Goal: Complete application form

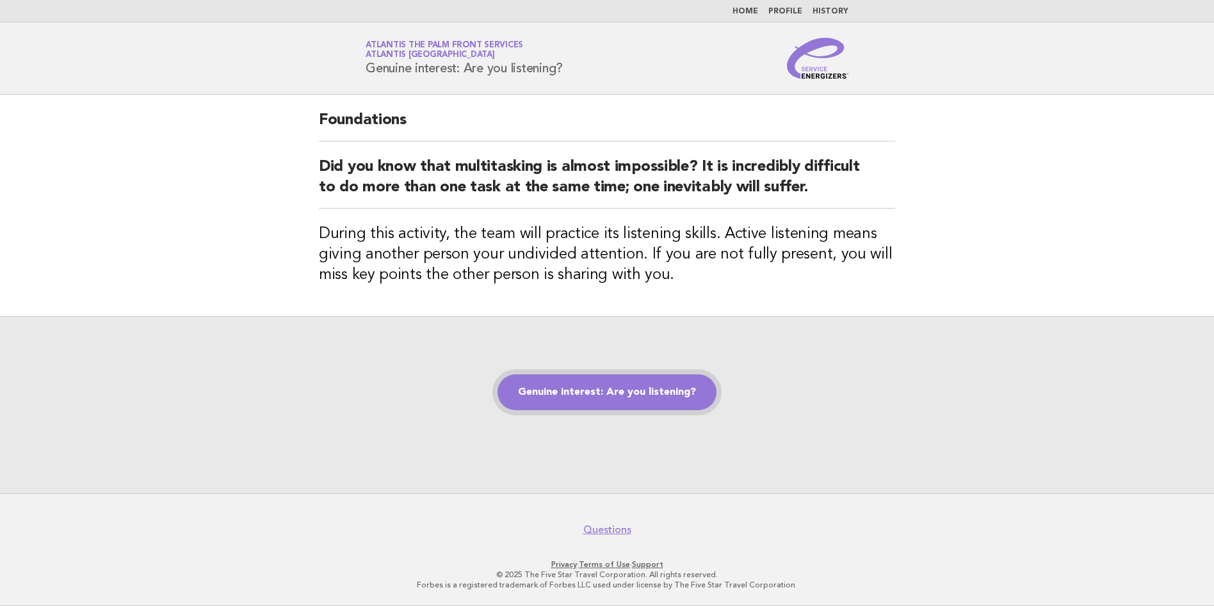
click at [599, 388] on link "Genuine interest: Are you listening?" at bounding box center [607, 393] width 219 height 36
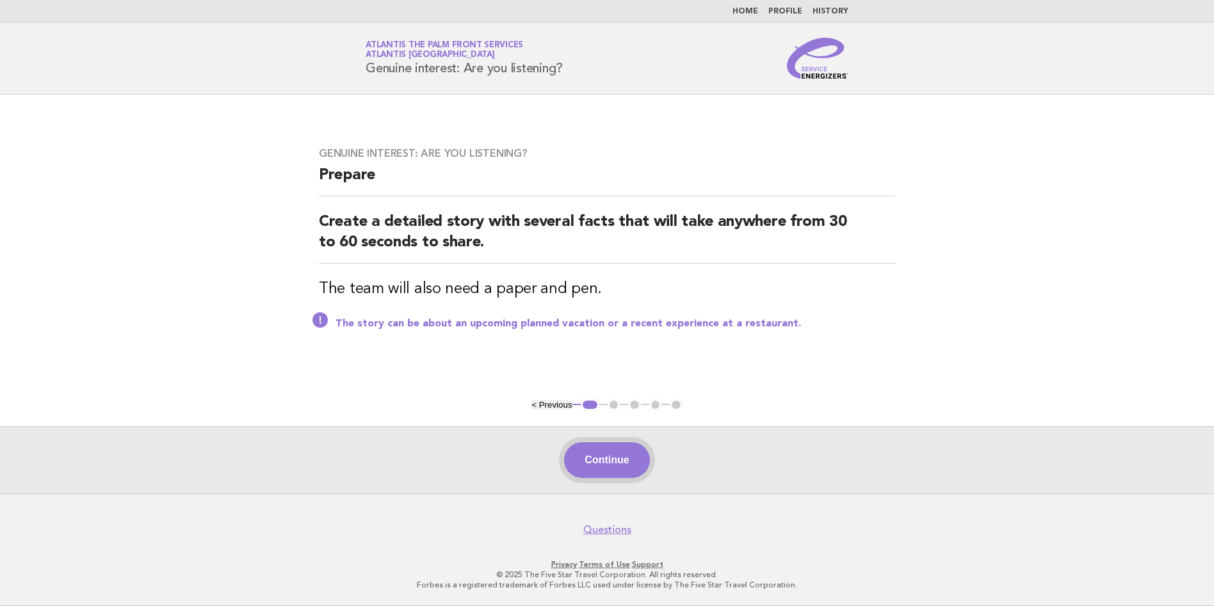
click at [610, 451] on button "Continue" at bounding box center [606, 461] width 85 height 36
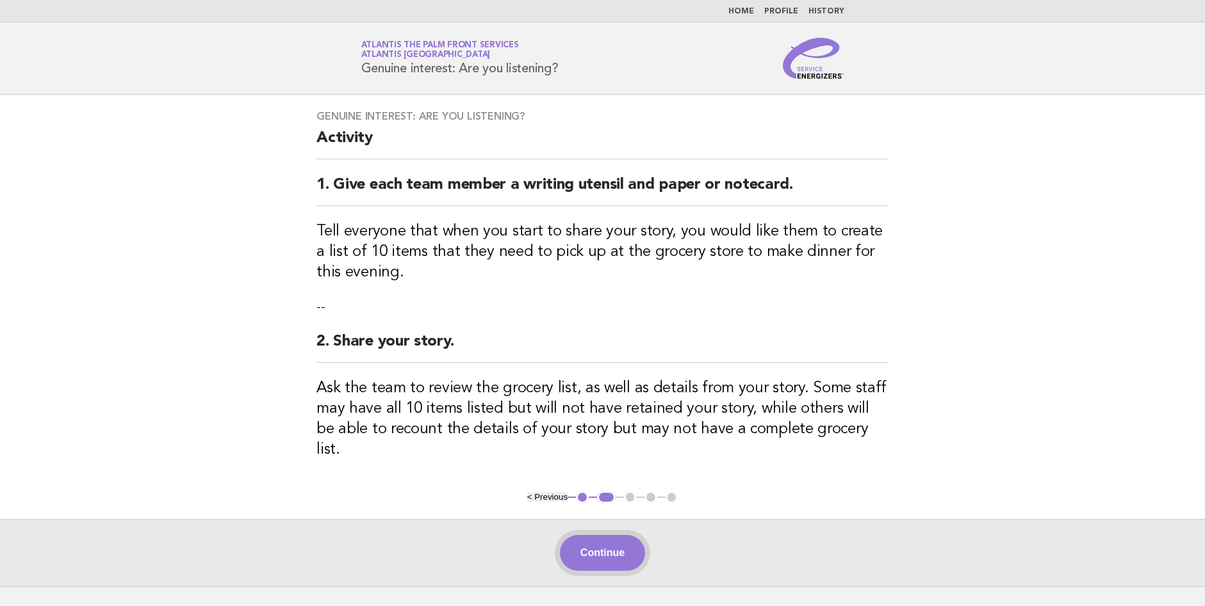
click at [606, 546] on button "Continue" at bounding box center [602, 553] width 85 height 36
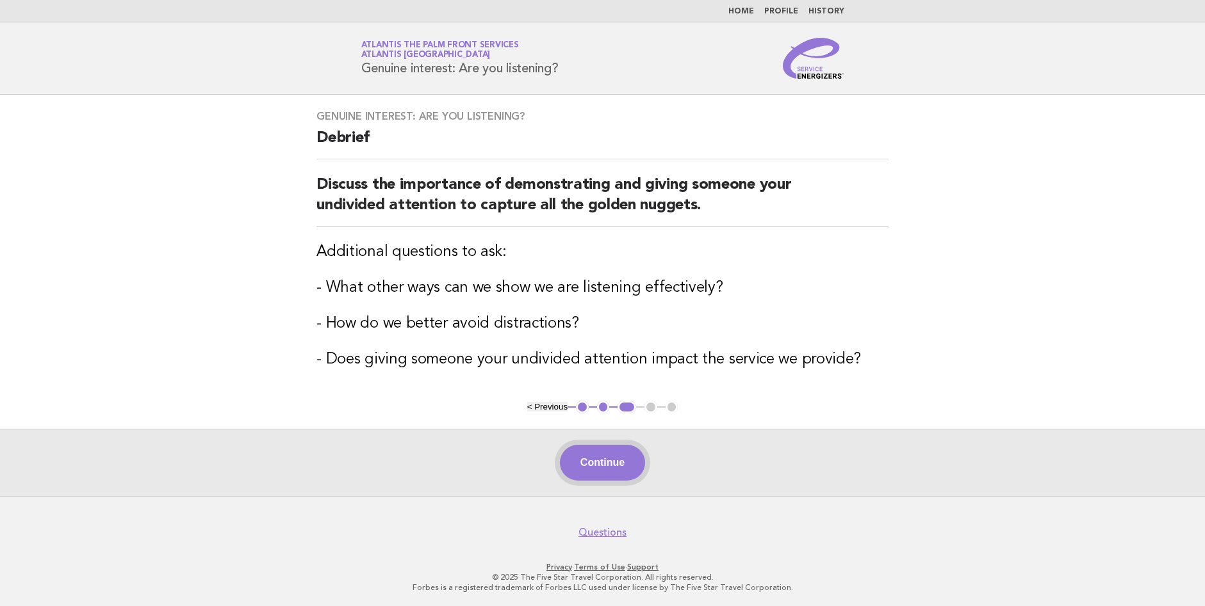
click at [603, 453] on button "Continue" at bounding box center [602, 463] width 85 height 36
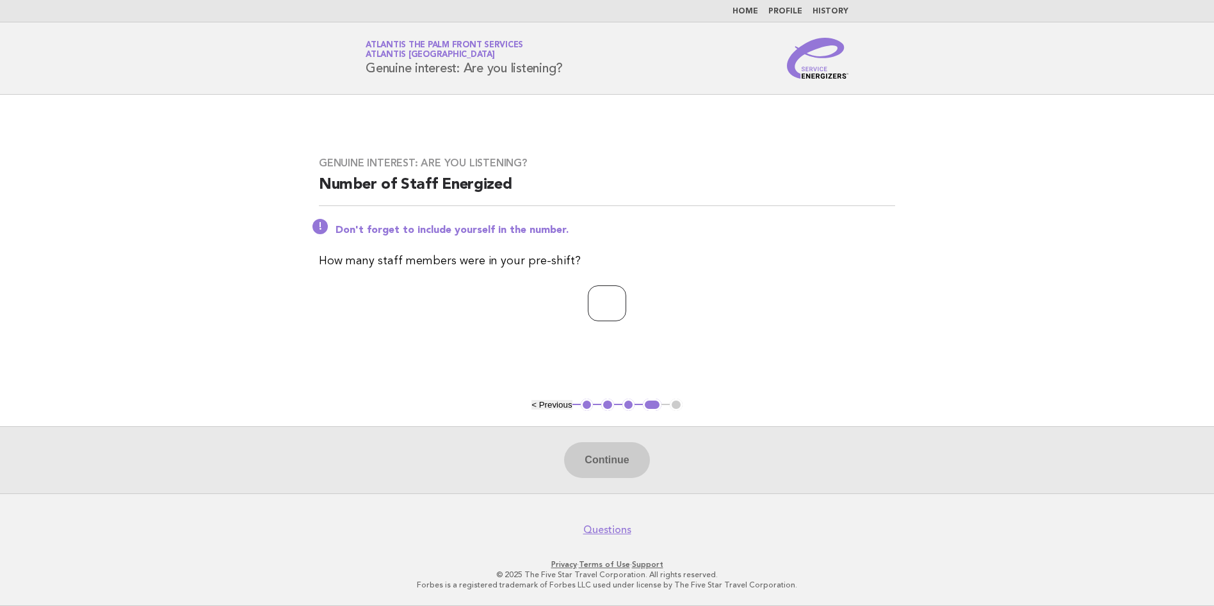
click at [588, 302] on input "number" at bounding box center [607, 304] width 38 height 36
type input "*"
click at [608, 457] on button "Continue" at bounding box center [606, 461] width 85 height 36
